Goal: Task Accomplishment & Management: Manage account settings

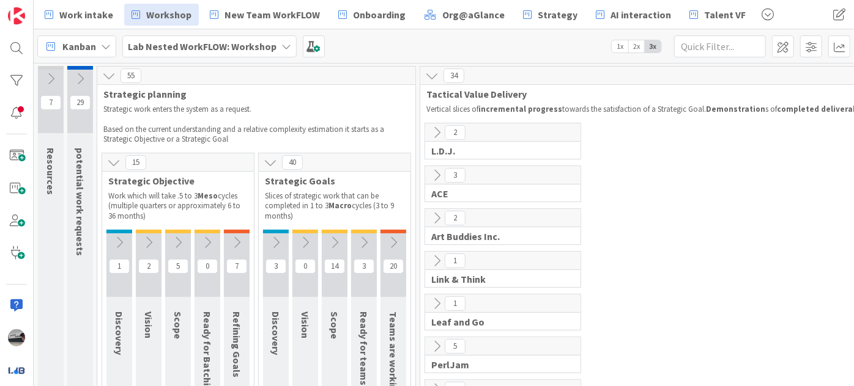
scroll to position [769, 293]
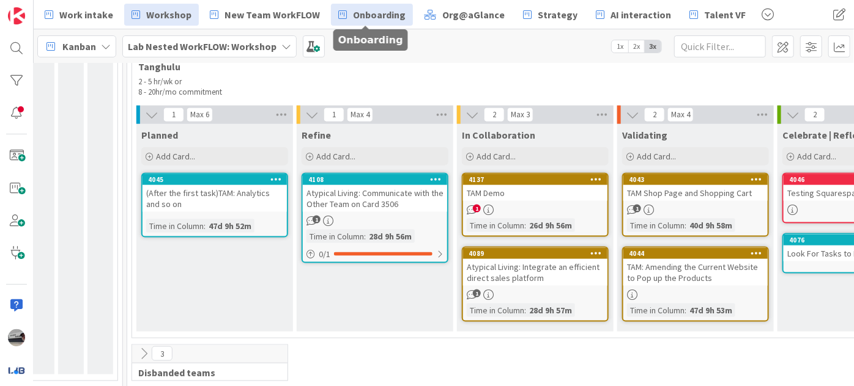
click at [355, 14] on span "Onboarding" at bounding box center [379, 14] width 53 height 15
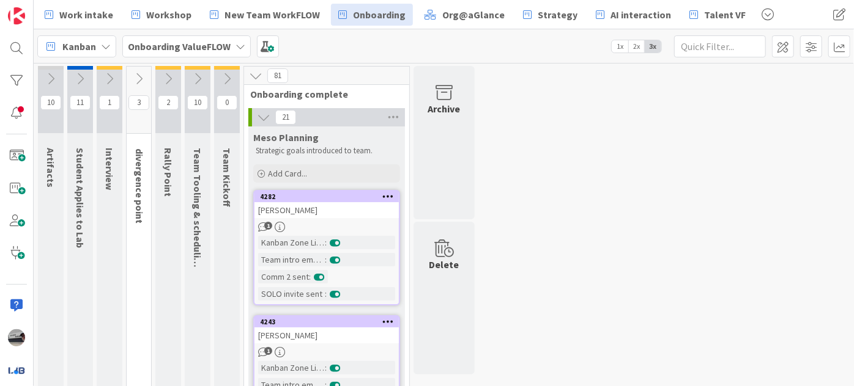
click at [78, 78] on icon at bounding box center [79, 78] width 13 height 13
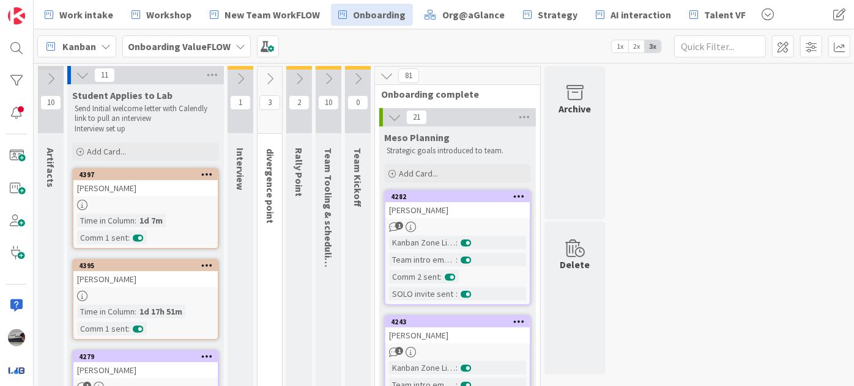
click at [240, 75] on icon at bounding box center [240, 78] width 13 height 13
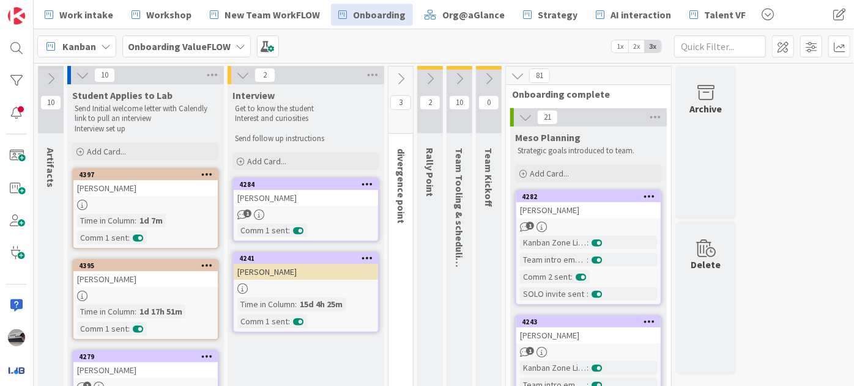
click at [492, 77] on icon at bounding box center [488, 78] width 13 height 13
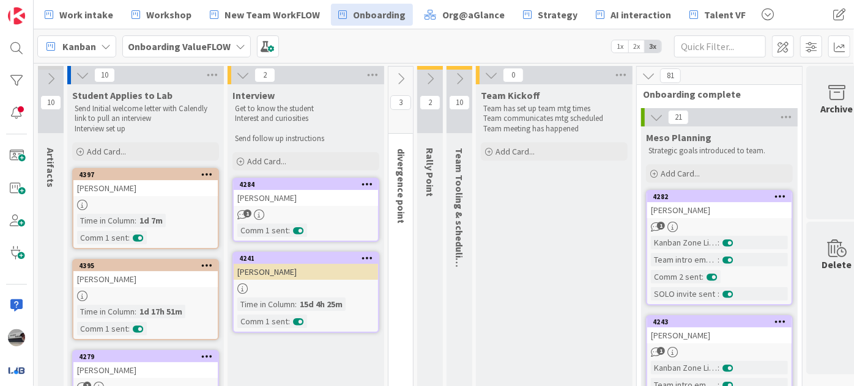
click at [458, 73] on icon at bounding box center [458, 78] width 13 height 13
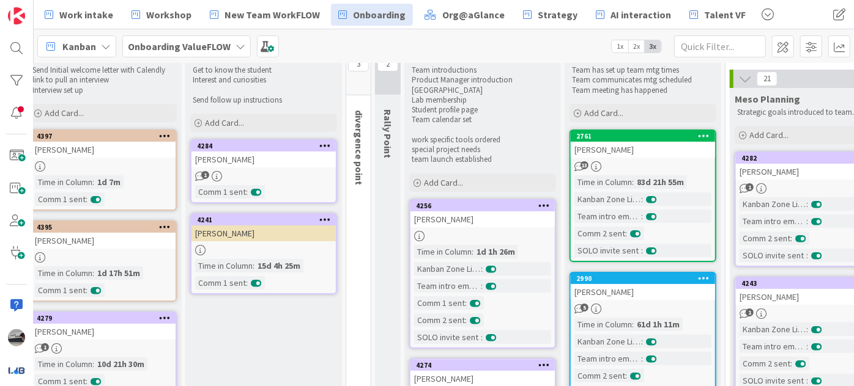
scroll to position [0, 42]
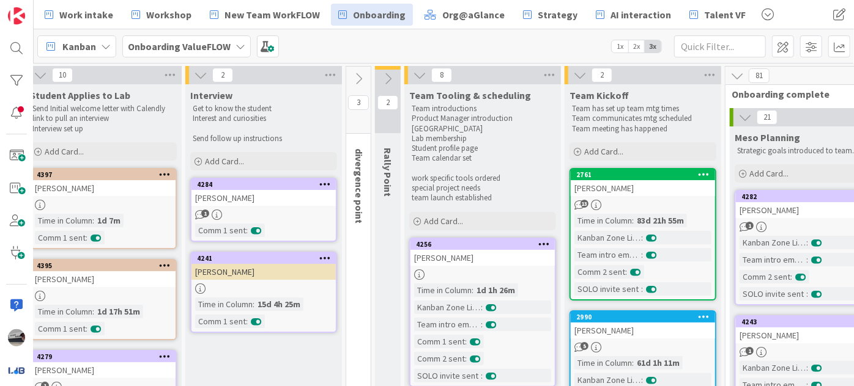
click at [387, 73] on icon at bounding box center [387, 78] width 13 height 13
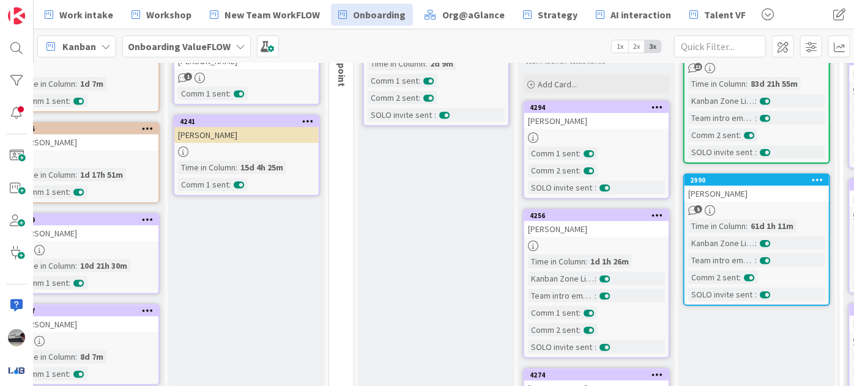
scroll to position [0, 59]
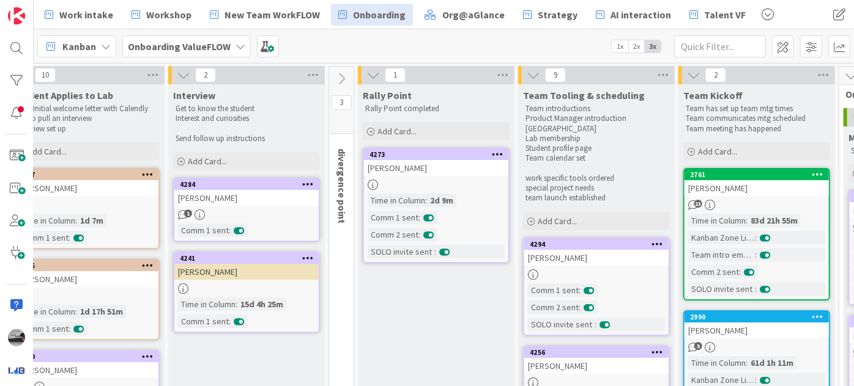
click at [337, 78] on icon at bounding box center [340, 78] width 13 height 13
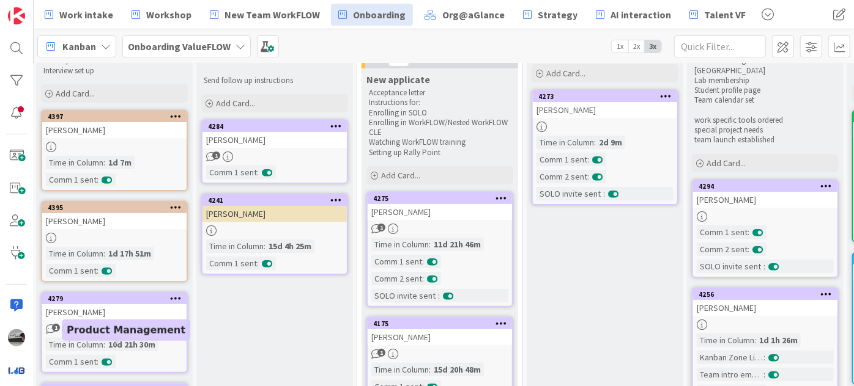
scroll to position [0, 31]
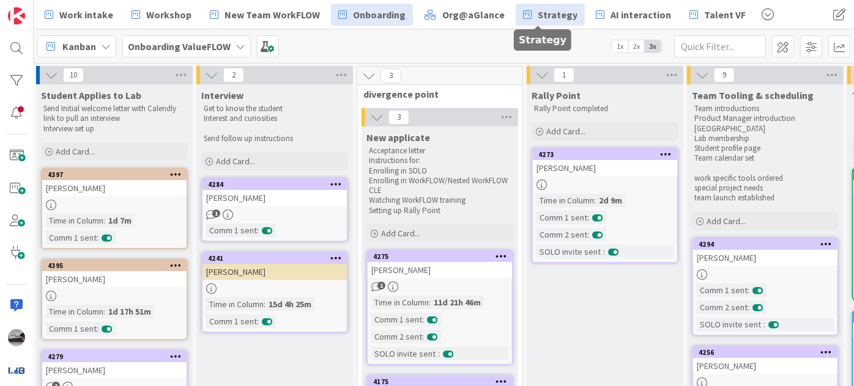
click at [546, 16] on span "Strategy" at bounding box center [557, 14] width 40 height 15
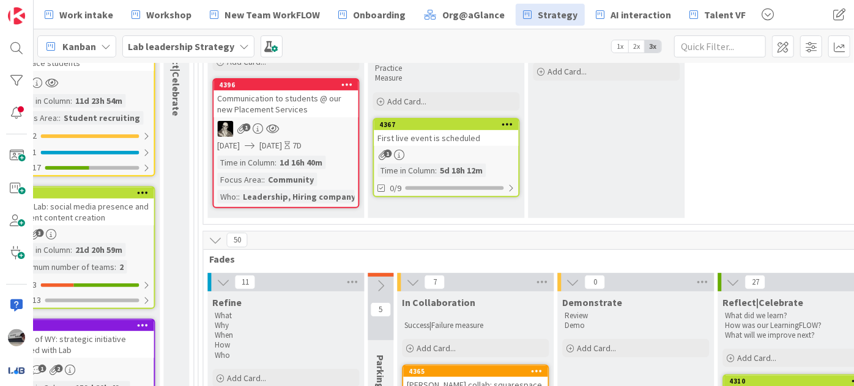
scroll to position [257, 1191]
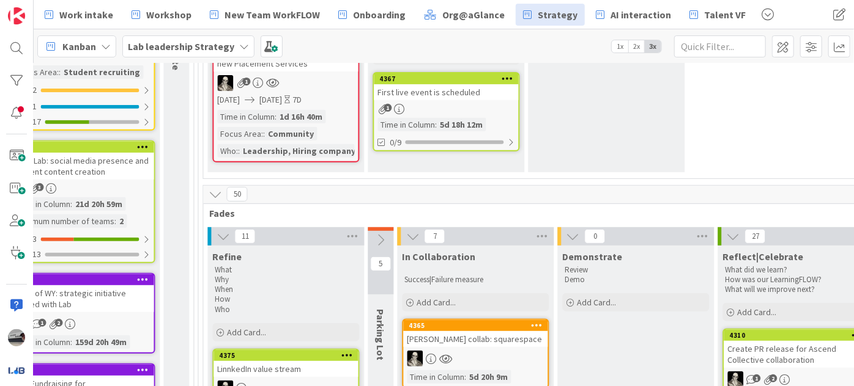
click at [376, 234] on icon at bounding box center [380, 240] width 13 height 13
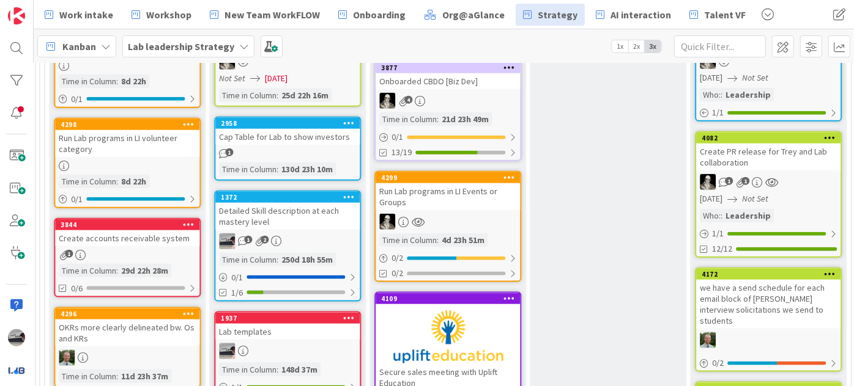
scroll to position [666, 1350]
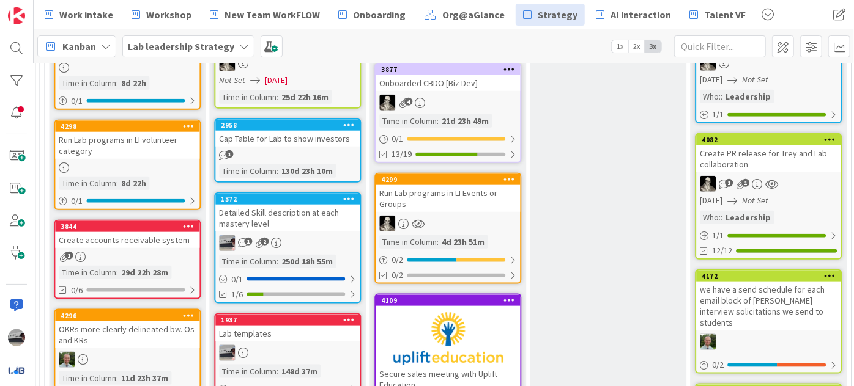
click at [471, 188] on div "Run Lab programs in LI Events or Groups" at bounding box center [447, 198] width 144 height 27
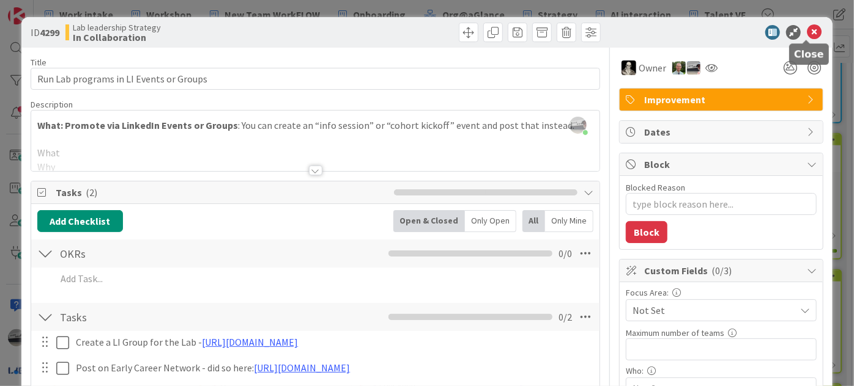
click at [807, 27] on icon at bounding box center [814, 32] width 15 height 15
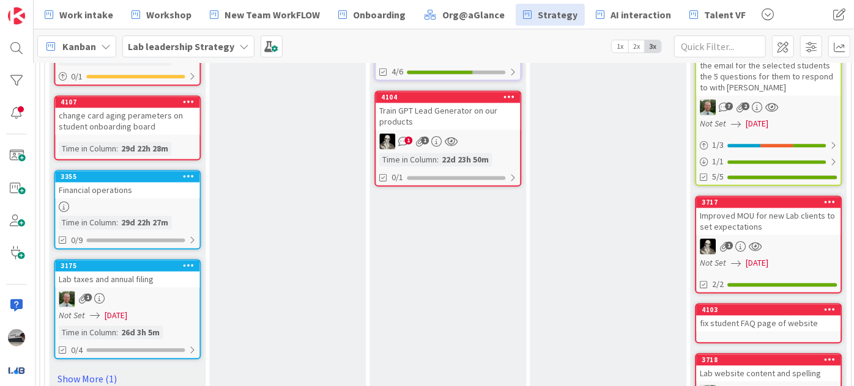
scroll to position [1223, 1350]
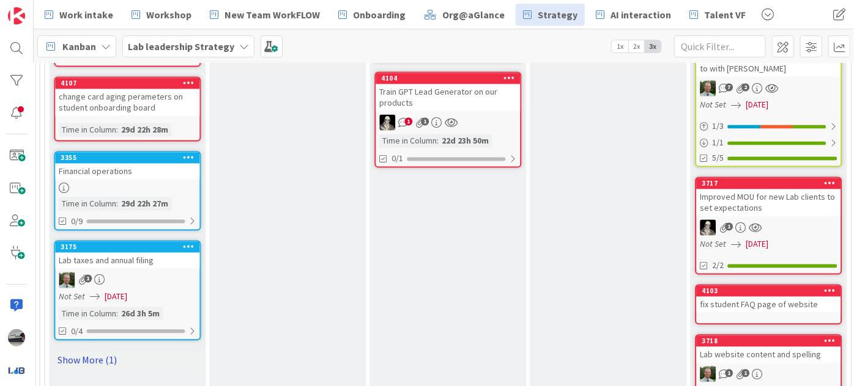
click at [89, 351] on link "Show More (1)" at bounding box center [127, 361] width 147 height 20
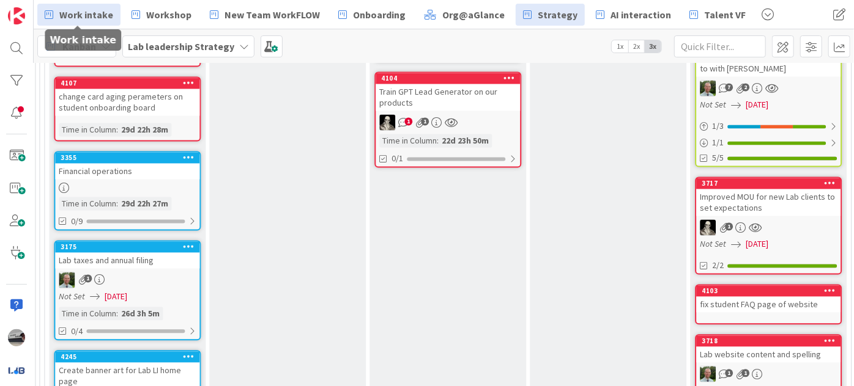
click at [87, 14] on span "Work intake" at bounding box center [86, 14] width 54 height 15
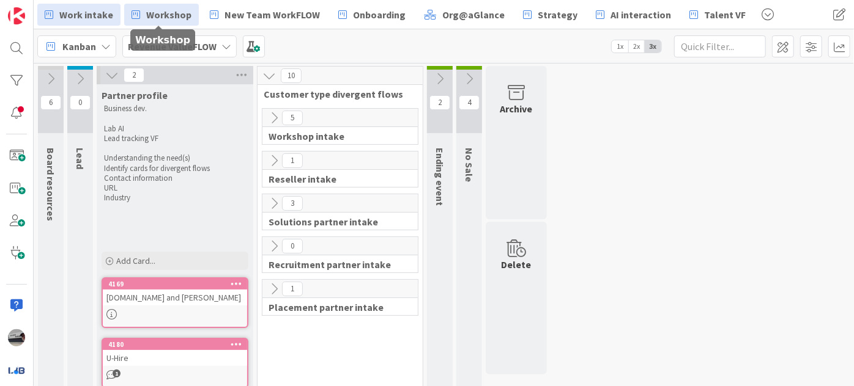
click at [161, 17] on span "Workshop" at bounding box center [168, 14] width 45 height 15
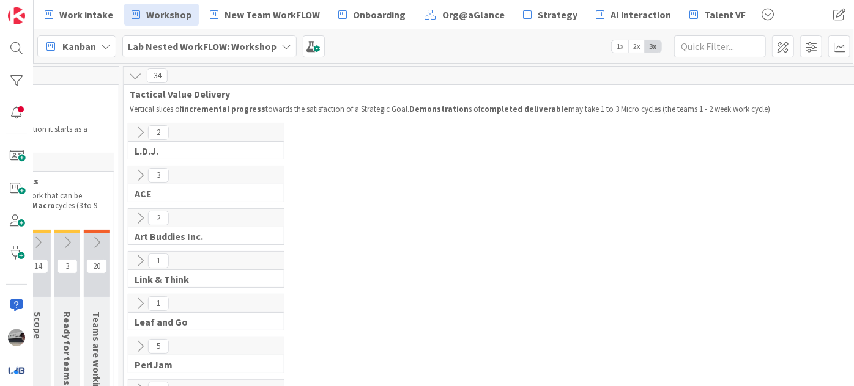
scroll to position [0, 618]
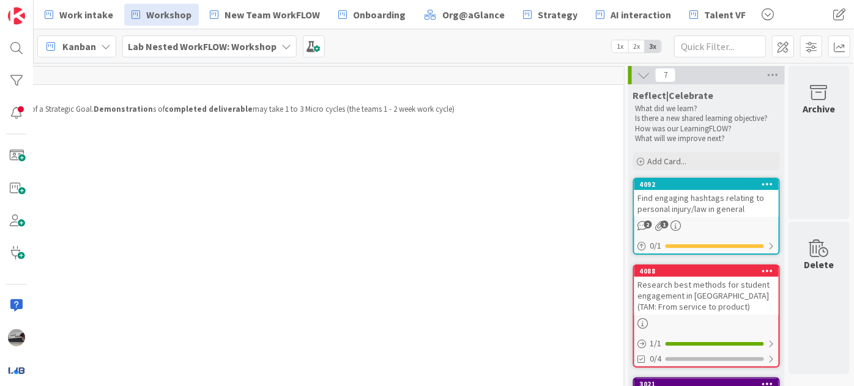
click at [690, 200] on div "Find engaging hashtags relating to personal injury/law in general" at bounding box center [706, 203] width 144 height 27
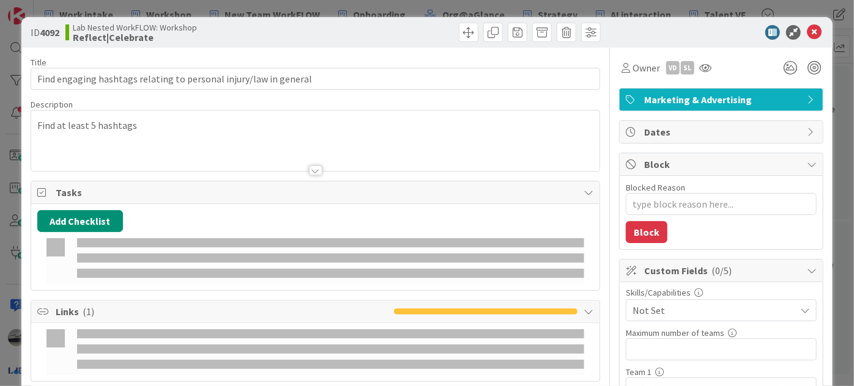
type textarea "x"
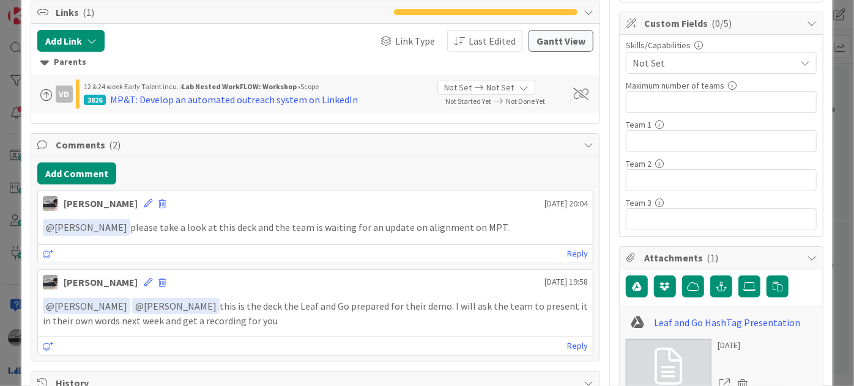
scroll to position [222, 0]
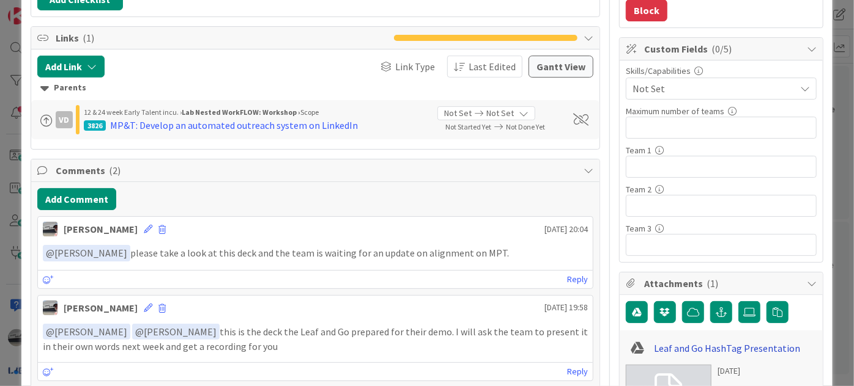
click at [703, 350] on link "Leaf and Go HashTag Presentation" at bounding box center [727, 348] width 146 height 15
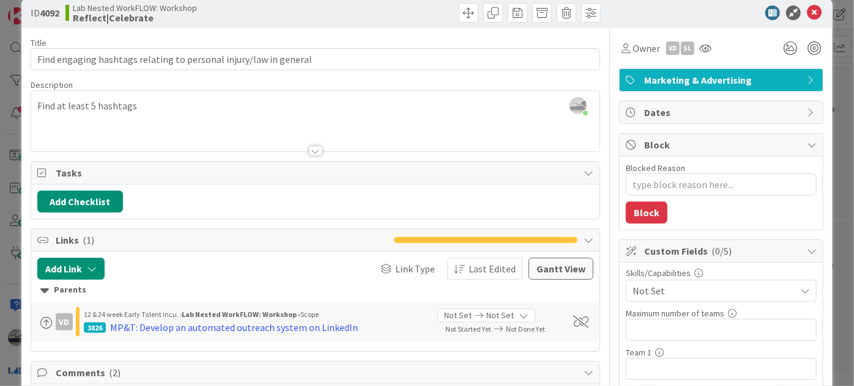
scroll to position [0, 0]
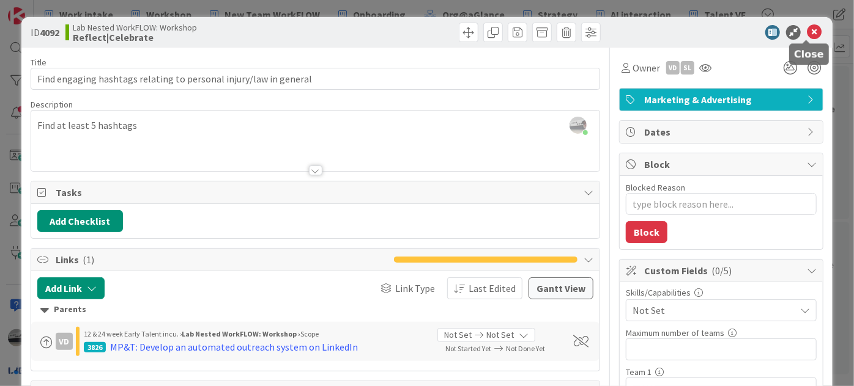
click at [808, 29] on icon at bounding box center [814, 32] width 15 height 15
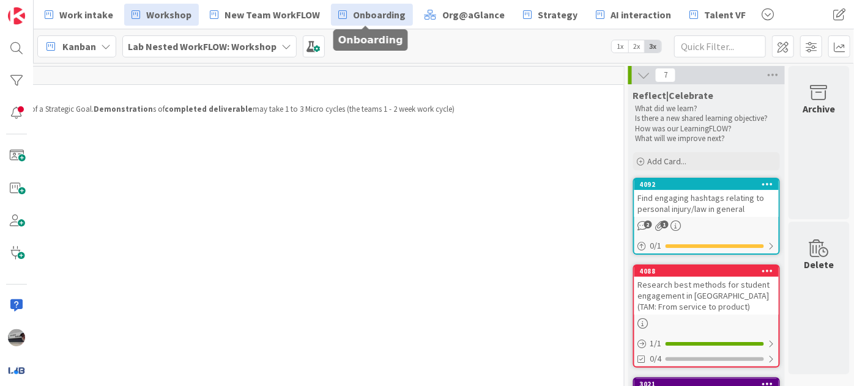
click at [378, 12] on span "Onboarding" at bounding box center [379, 14] width 53 height 15
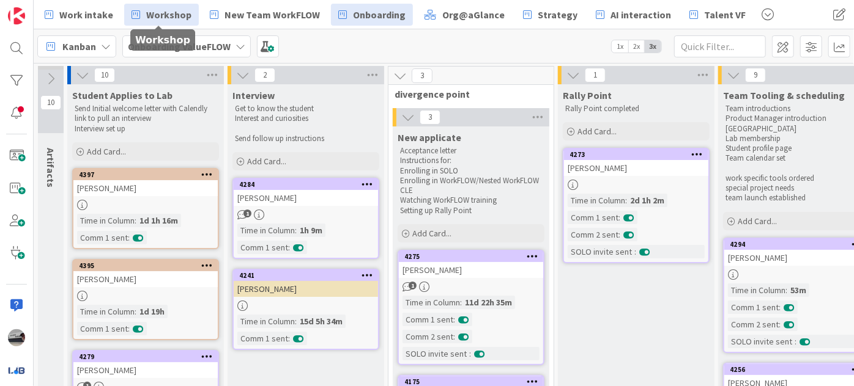
click at [174, 18] on span "Workshop" at bounding box center [168, 14] width 45 height 15
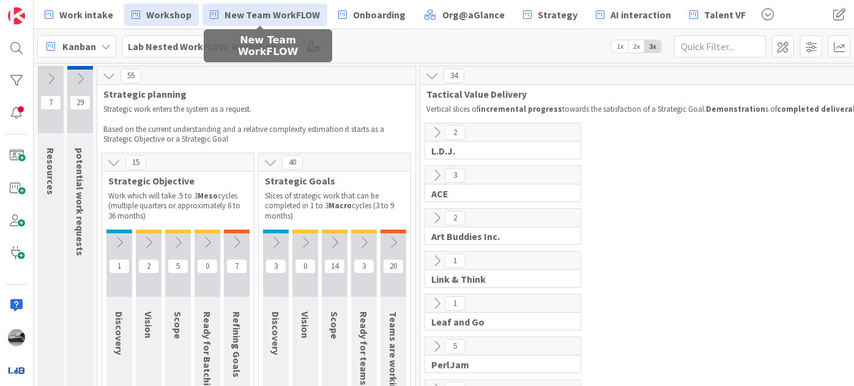
click at [295, 15] on span "New Team WorkFLOW" at bounding box center [271, 14] width 95 height 15
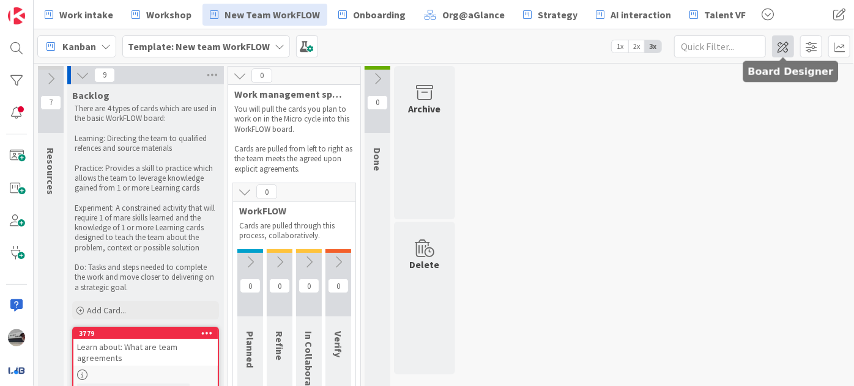
click at [784, 51] on span at bounding box center [783, 46] width 22 height 22
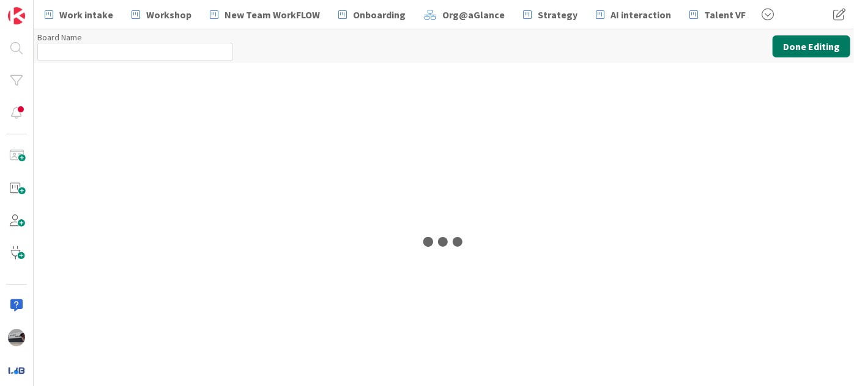
type input "Template: New team WorkFLOW"
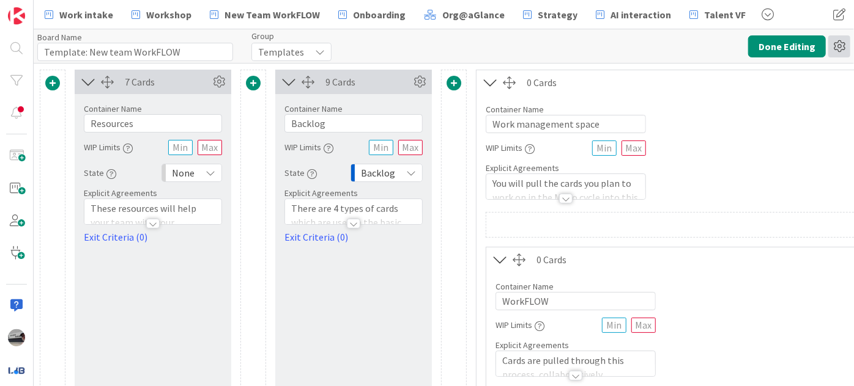
click at [840, 51] on icon at bounding box center [839, 46] width 22 height 22
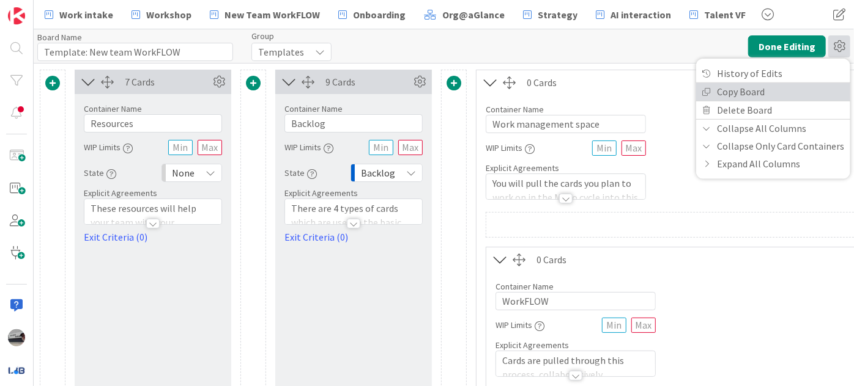
click at [777, 92] on link "Copy Board" at bounding box center [773, 92] width 154 height 18
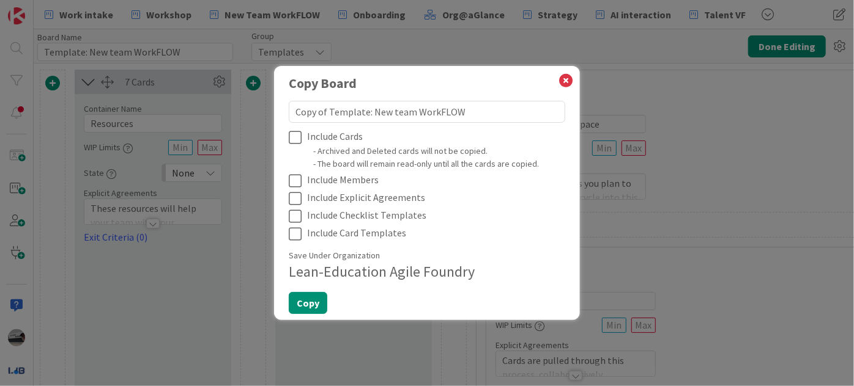
drag, startPoint x: 367, startPoint y: 111, endPoint x: 231, endPoint y: 113, distance: 136.4
click at [231, 113] on div "Copy Board Copy of Template: New team WorkFLOW Include Cards - Archived and Del…" at bounding box center [427, 193] width 854 height 386
type textarea "L New team WorkFLOW"
type textarea "x"
type textarea "Le New team WorkFLOW"
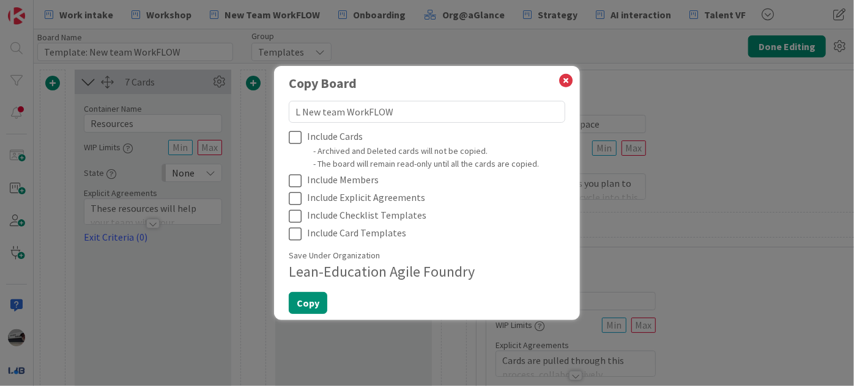
type textarea "x"
type textarea "Les New team WorkFLOW"
type textarea "x"
type textarea "Lesl New team WorkFLOW"
type textarea "x"
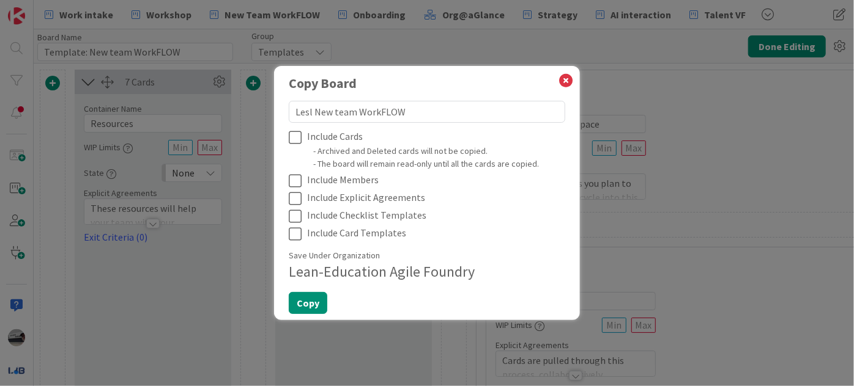
type textarea "[PERSON_NAME] New team WorkFLOW"
type textarea "x"
type textarea "[PERSON_NAME] New team WorkFLOW"
type textarea "x"
type textarea "[PERSON_NAME] New team WorkFLOW"
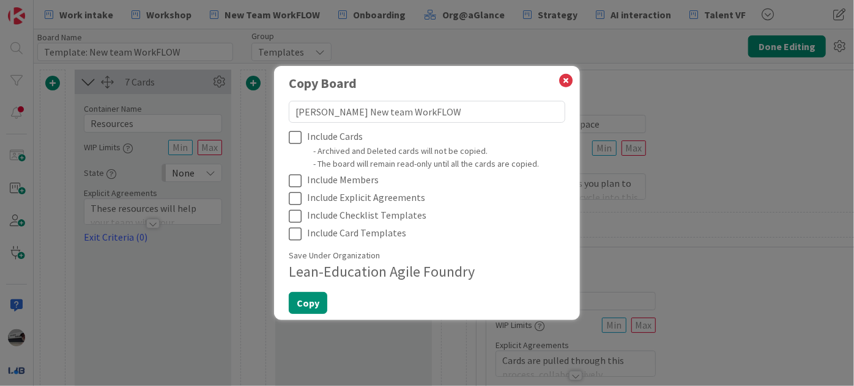
type textarea "x"
type textarea "[PERSON_NAME] & New team WorkFLOW"
type textarea "x"
type textarea "[PERSON_NAME] & New team WorkFLOW"
type textarea "x"
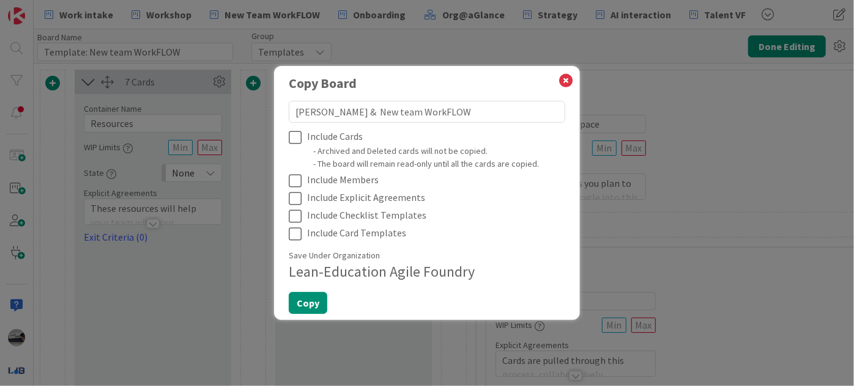
type textarea "[PERSON_NAME] & G New team WorkFLOW"
type textarea "x"
type textarea "[PERSON_NAME] & Gu New team WorkFLOW"
type textarea "x"
type textarea "[PERSON_NAME] & Gur New team WorkFLOW"
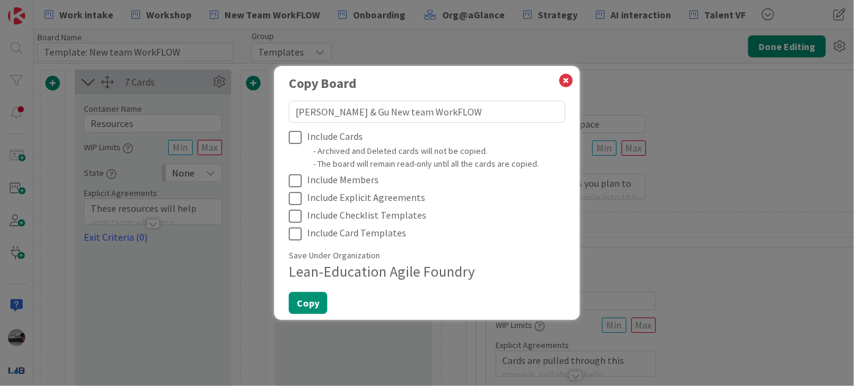
type textarea "x"
type textarea "[PERSON_NAME] & Gurl New team WorkFLOW"
type textarea "x"
type textarea "[PERSON_NAME] & [PERSON_NAME] New team WorkFLOW"
type textarea "x"
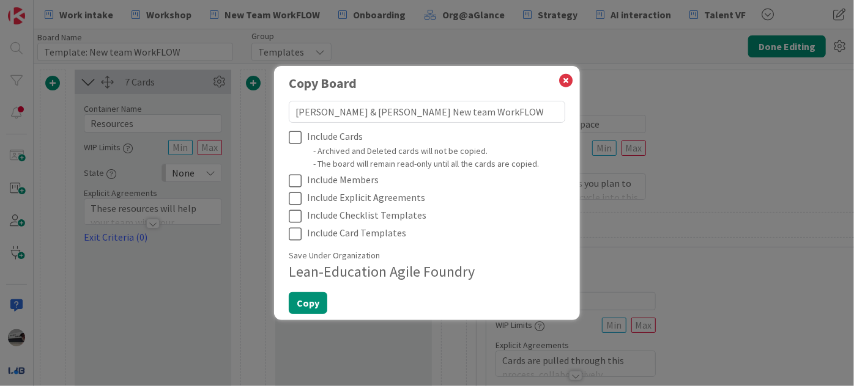
type textarea "[PERSON_NAME] & Gurlee New team WorkFLOW"
type textarea "x"
type textarea "[PERSON_NAME] & [PERSON_NAME] New team WorkFLOW"
type textarea "x"
type textarea "[PERSON_NAME] & [PERSON_NAME]: New team WorkFLOW"
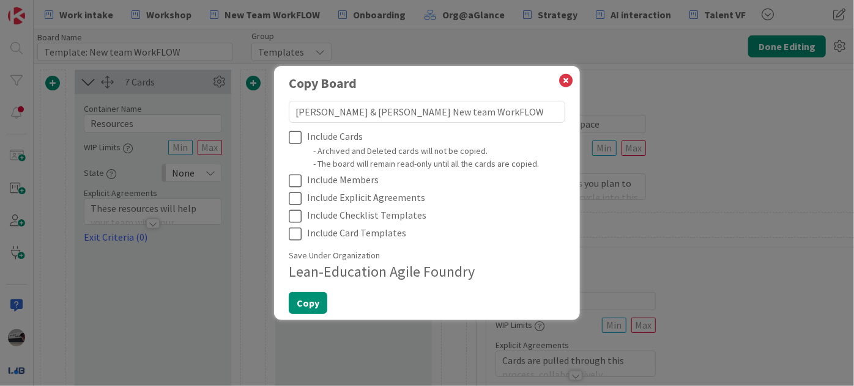
type textarea "x"
type textarea "[PERSON_NAME] & [PERSON_NAME]: New team WorkFLOW"
click at [294, 139] on icon at bounding box center [298, 137] width 18 height 15
click at [294, 183] on icon at bounding box center [298, 181] width 18 height 15
click at [291, 198] on icon at bounding box center [298, 198] width 18 height 15
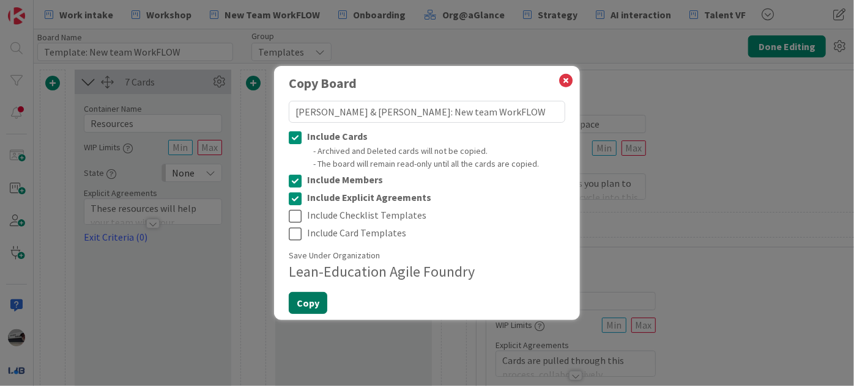
click at [303, 302] on button "Copy" at bounding box center [308, 303] width 39 height 22
type textarea "x"
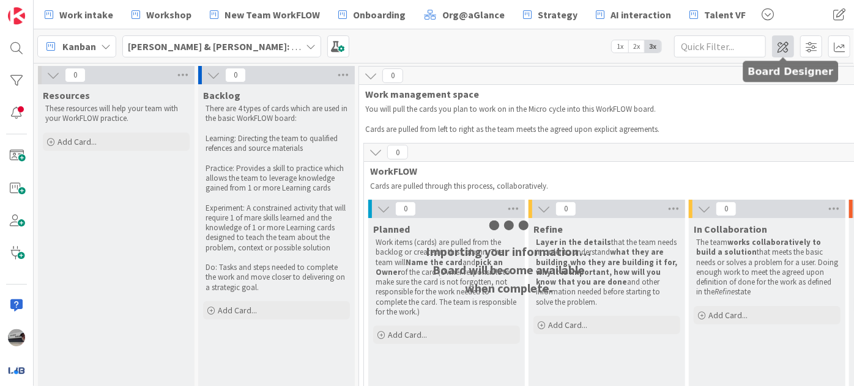
click at [784, 48] on span at bounding box center [783, 46] width 22 height 22
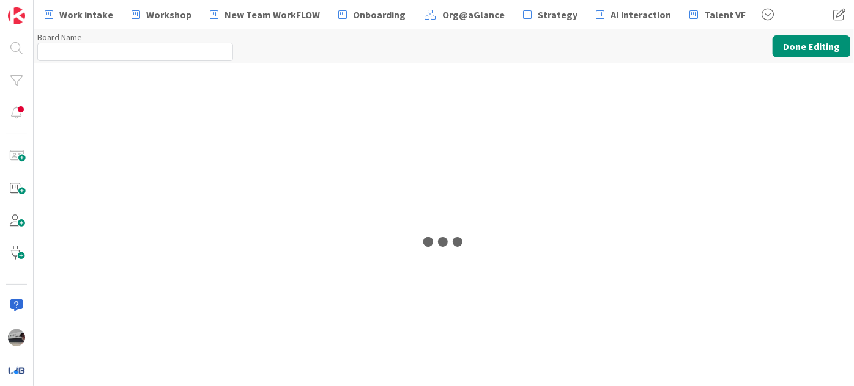
type input "[PERSON_NAME] & [PERSON_NAME]: New team WorkFLOW"
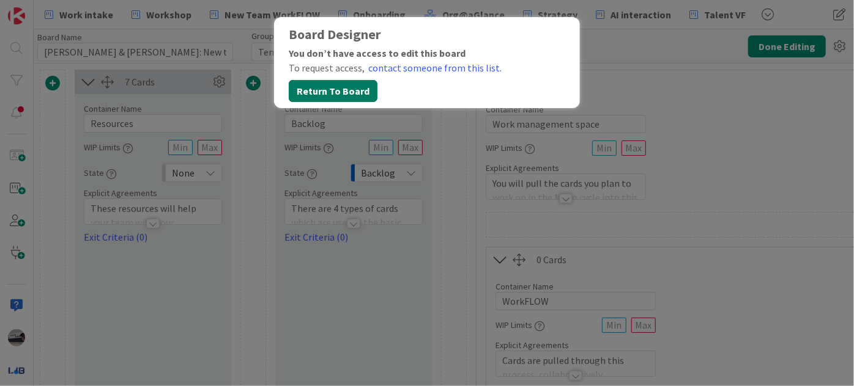
click at [314, 91] on button "Return To Board" at bounding box center [333, 91] width 89 height 22
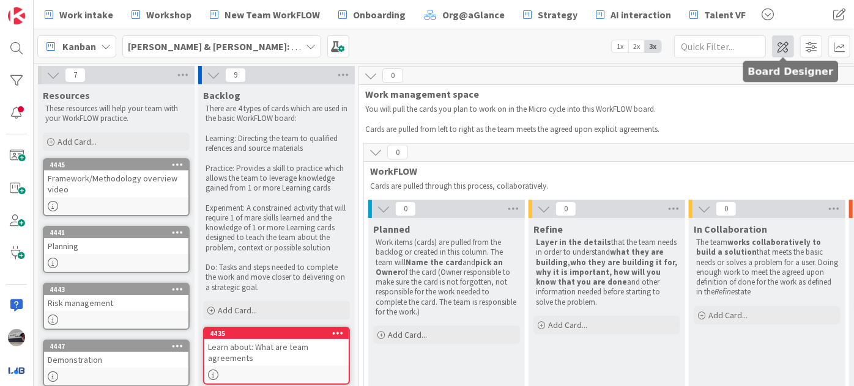
click at [779, 50] on span at bounding box center [783, 46] width 22 height 22
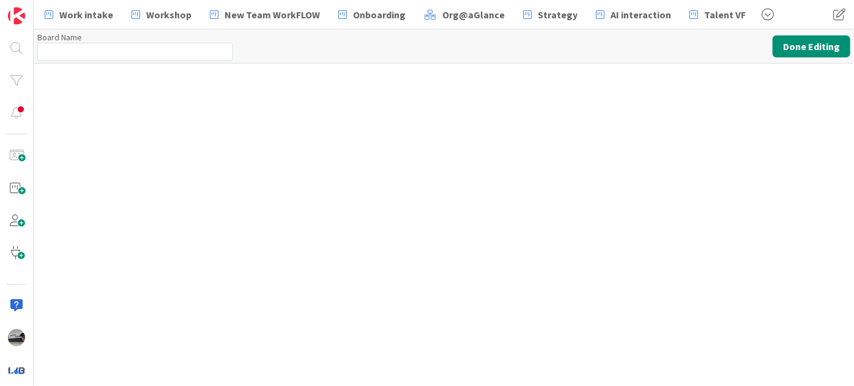
type input "[PERSON_NAME] & [PERSON_NAME]: New team WorkFLOW"
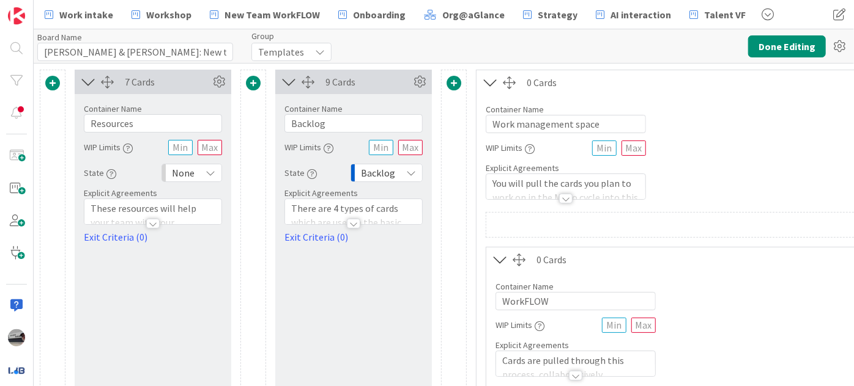
click at [289, 56] on span "Templates" at bounding box center [281, 51] width 46 height 17
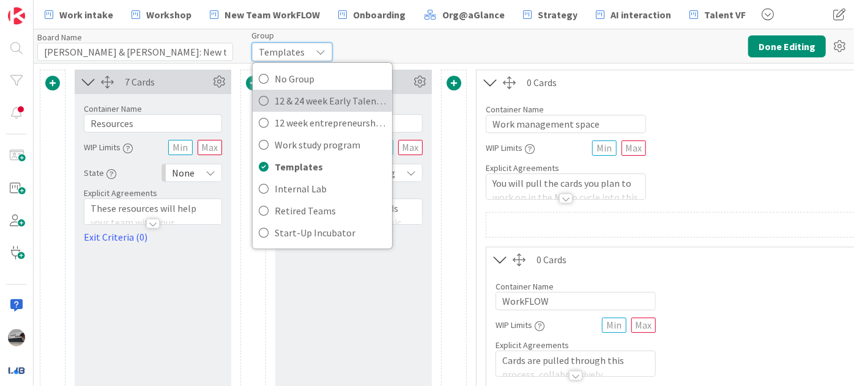
click at [301, 109] on link "12 & 24 week Early Talent incu." at bounding box center [322, 101] width 139 height 22
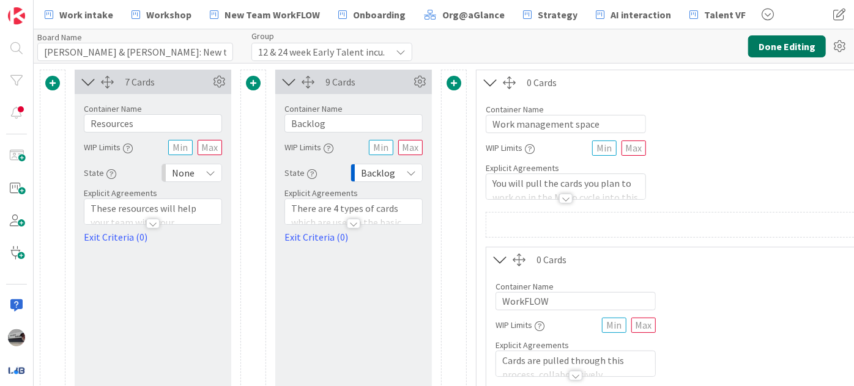
click at [787, 47] on button "Done Editing" at bounding box center [787, 46] width 78 height 22
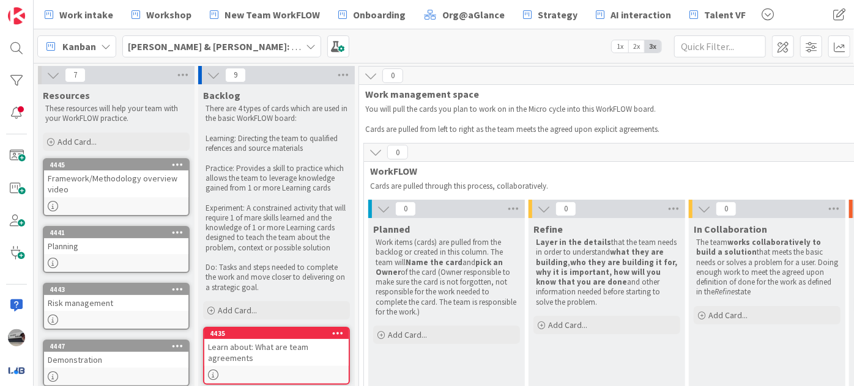
click at [345, 40] on div "[PERSON_NAME] & [PERSON_NAME]: New team WorkFLOW 1x 2x 3x" at bounding box center [444, 46] width 820 height 34
click at [336, 45] on span at bounding box center [338, 46] width 22 height 22
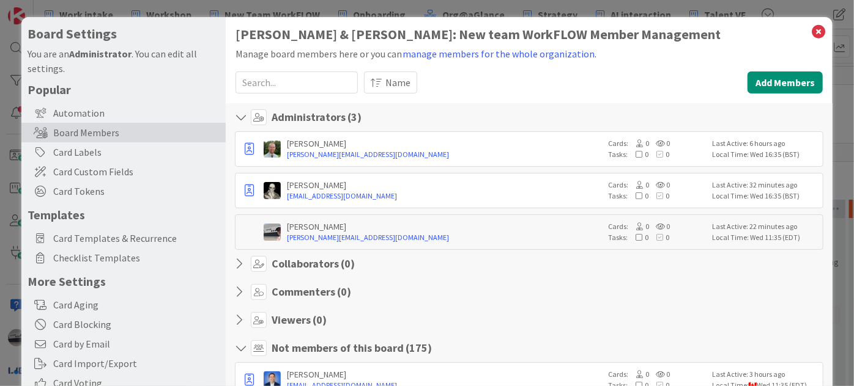
click at [273, 82] on input at bounding box center [296, 83] width 122 height 22
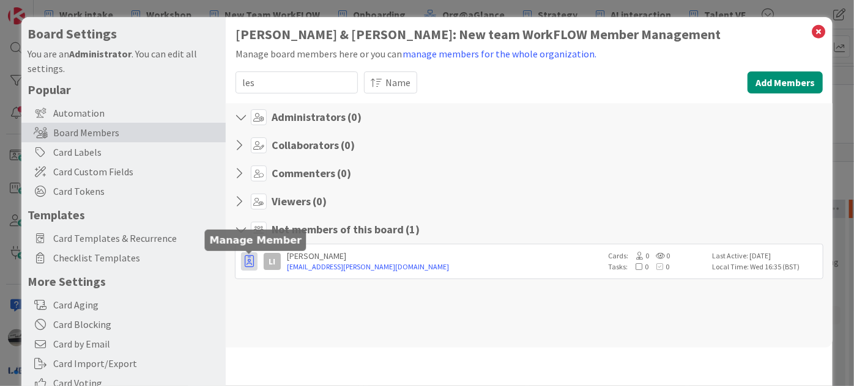
click at [246, 257] on icon "button" at bounding box center [249, 262] width 9 height 12
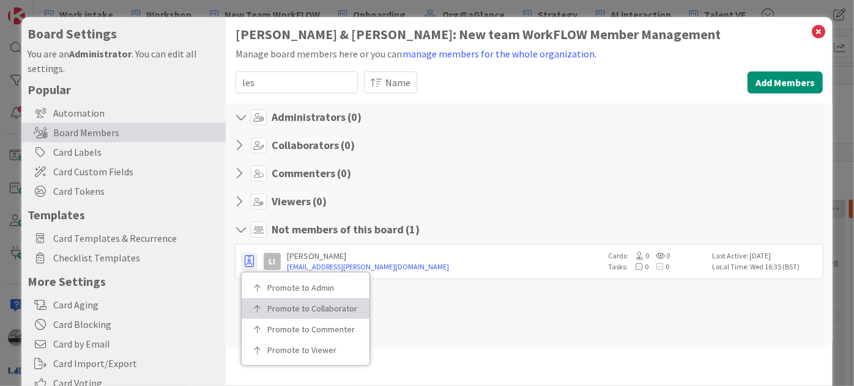
click at [270, 305] on p "Promote to Collaborator" at bounding box center [309, 309] width 85 height 9
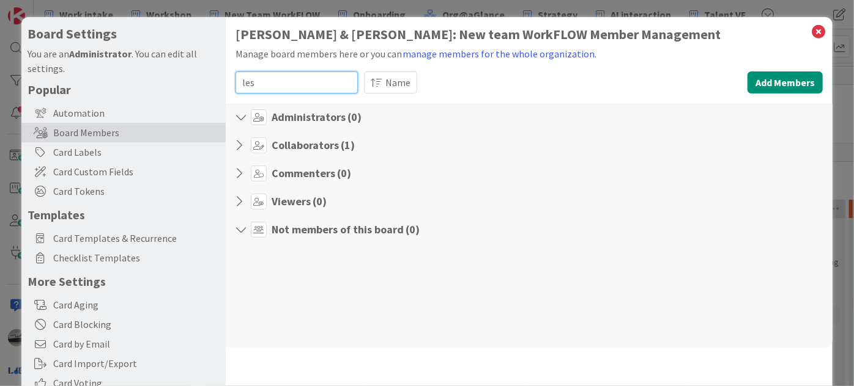
drag, startPoint x: 267, startPoint y: 81, endPoint x: 216, endPoint y: 78, distance: 50.8
click at [216, 78] on div "Board Settings You are an Administrator . You can edit all settings. Popular Au…" at bounding box center [426, 252] width 811 height 470
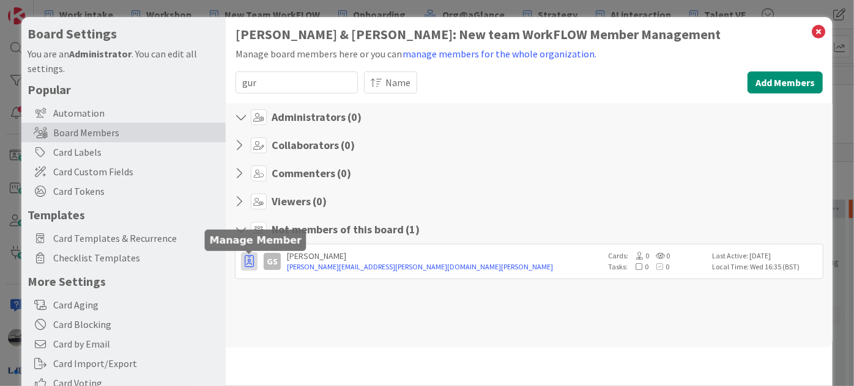
click at [245, 262] on icon "button" at bounding box center [249, 262] width 9 height 12
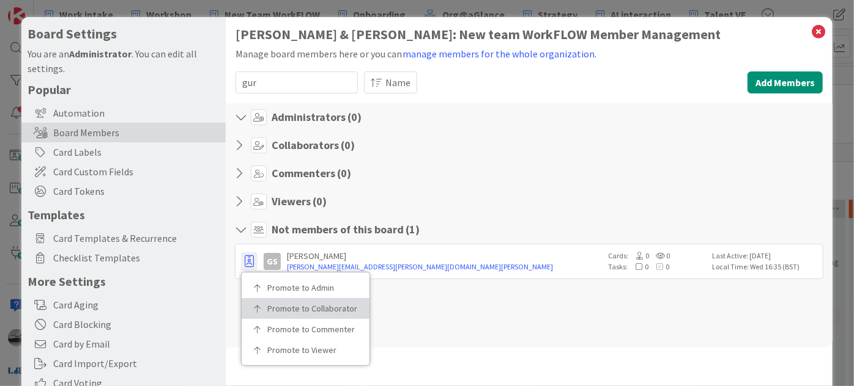
click at [268, 305] on p "Promote to Collaborator" at bounding box center [309, 309] width 85 height 9
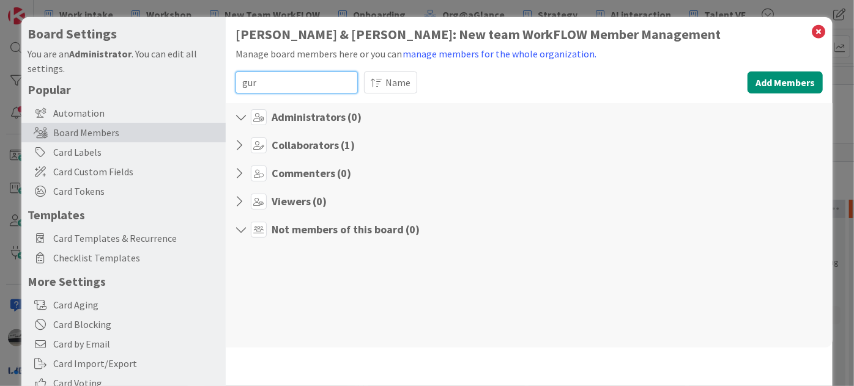
drag, startPoint x: 281, startPoint y: 81, endPoint x: 207, endPoint y: 78, distance: 73.4
click at [207, 78] on div "Board Settings You are an Administrator . You can edit all settings. Popular Au…" at bounding box center [426, 252] width 811 height 470
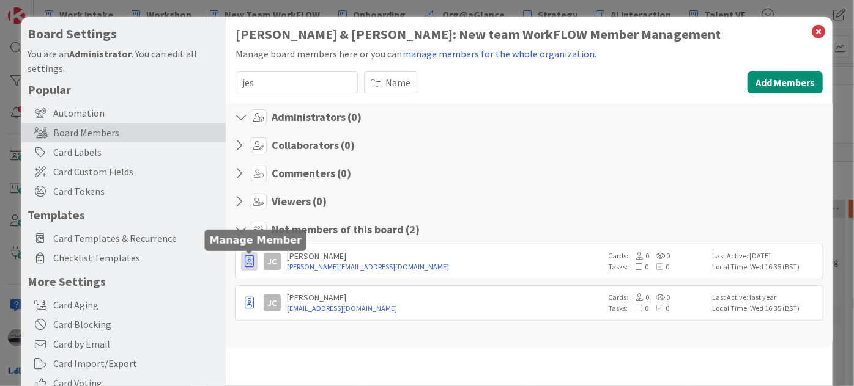
click at [252, 262] on icon "button" at bounding box center [249, 262] width 9 height 12
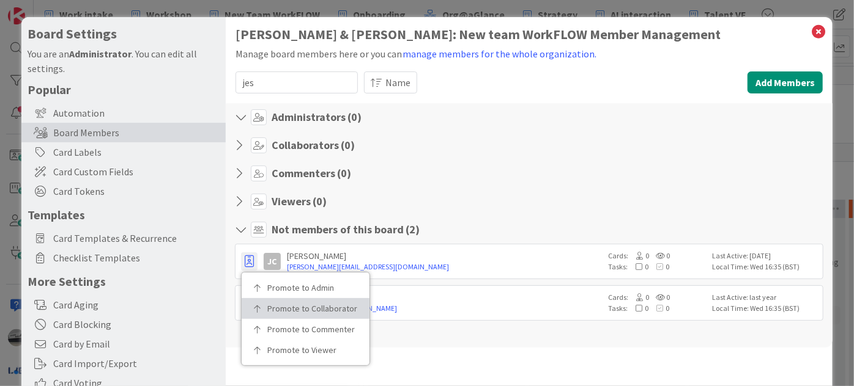
click at [283, 301] on link "Promote to Collaborator" at bounding box center [306, 308] width 128 height 21
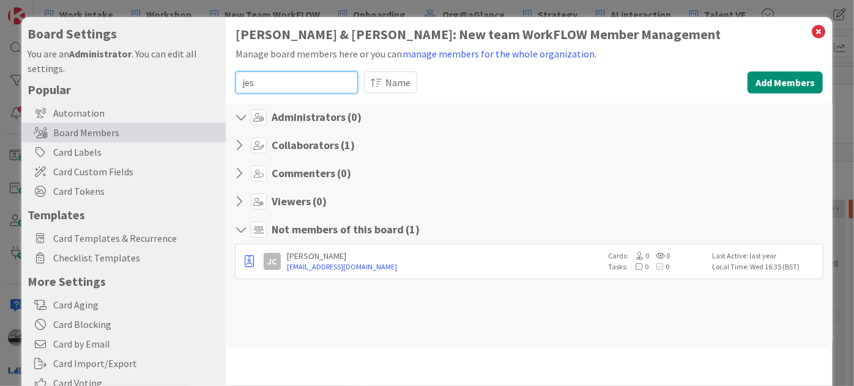
drag, startPoint x: 267, startPoint y: 78, endPoint x: 209, endPoint y: 80, distance: 57.5
click at [209, 80] on div "Board Settings You are an Administrator . You can edit all settings. Popular Au…" at bounding box center [426, 252] width 811 height 470
type input "[PERSON_NAME]"
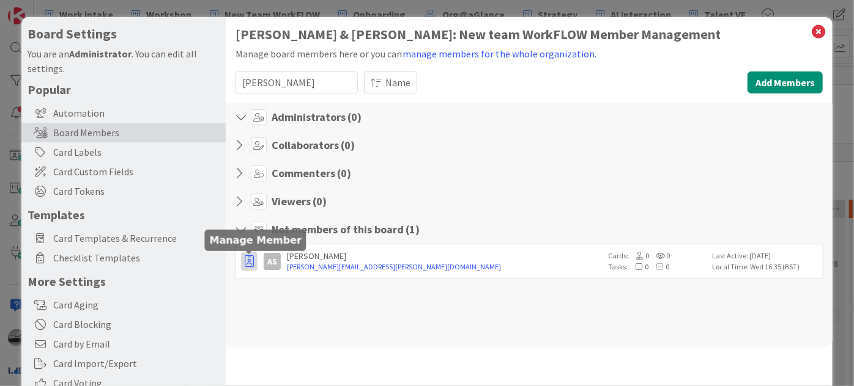
click at [247, 265] on icon "button" at bounding box center [249, 262] width 9 height 12
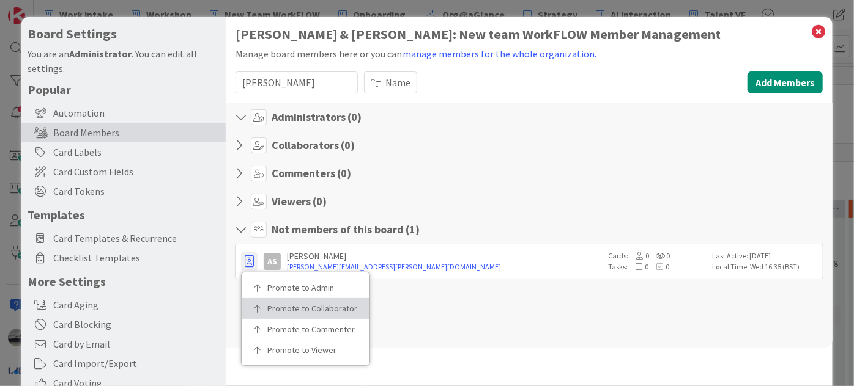
click at [275, 305] on p "Promote to Collaborator" at bounding box center [309, 309] width 85 height 9
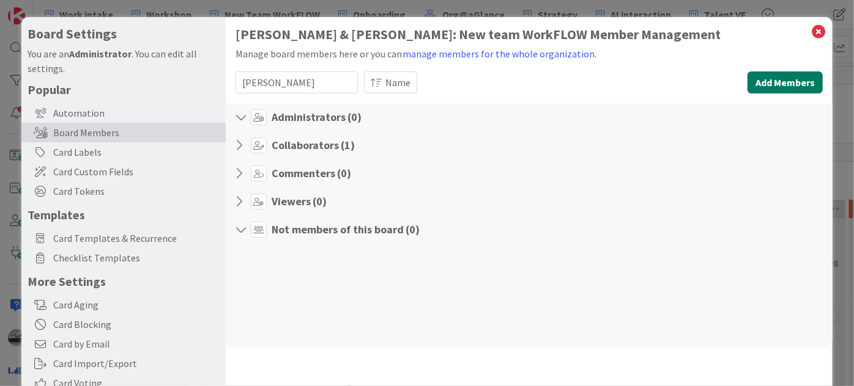
click at [802, 79] on button "Add Members" at bounding box center [784, 83] width 75 height 22
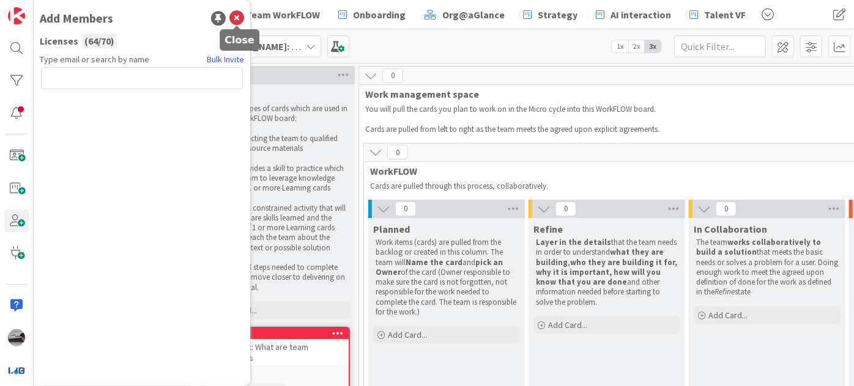
click at [234, 19] on icon at bounding box center [236, 18] width 15 height 15
